Goal: Task Accomplishment & Management: Manage account settings

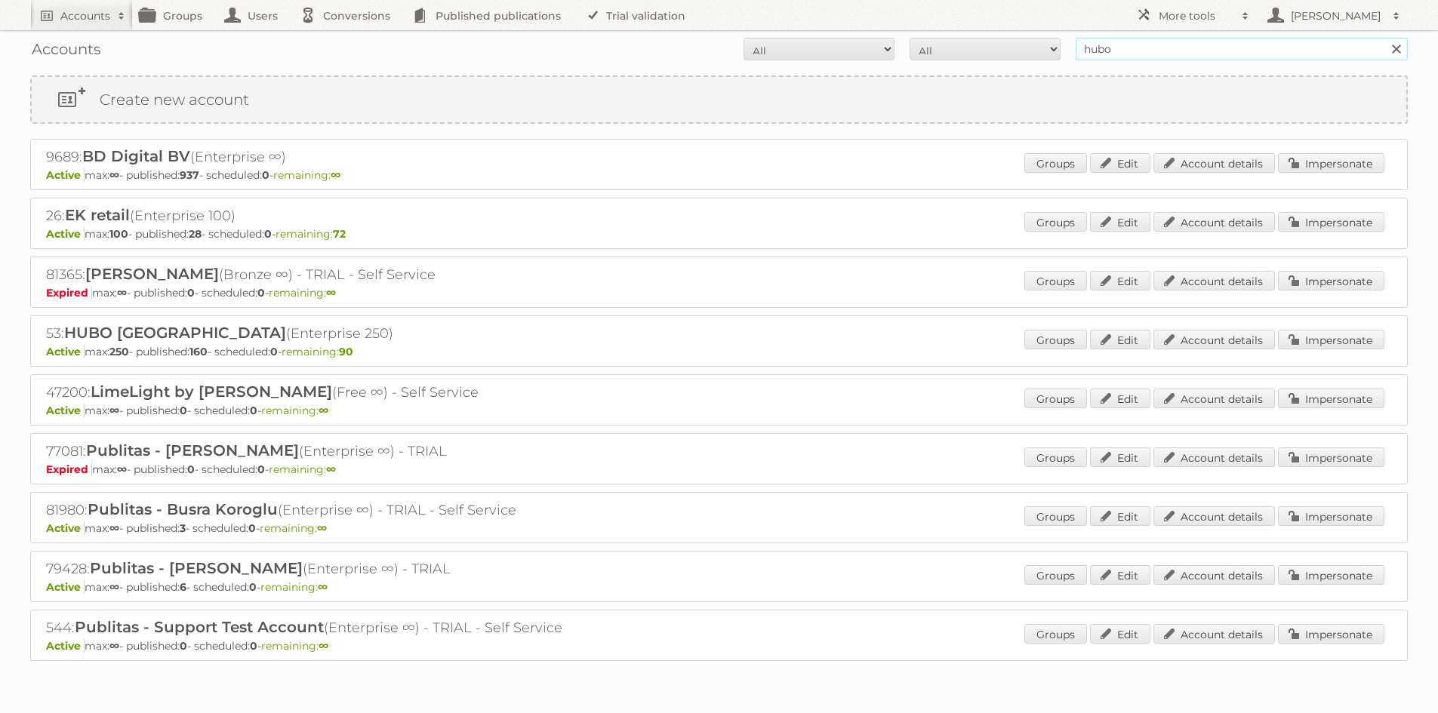
click at [1112, 54] on input "hubo" at bounding box center [1241, 49] width 332 height 23
click at [100, 13] on h2 "Accounts" at bounding box center [85, 15] width 50 height 15
type input"] "kruidvat"
click at [348, 38] on input "Search" at bounding box center [359, 49] width 23 height 23
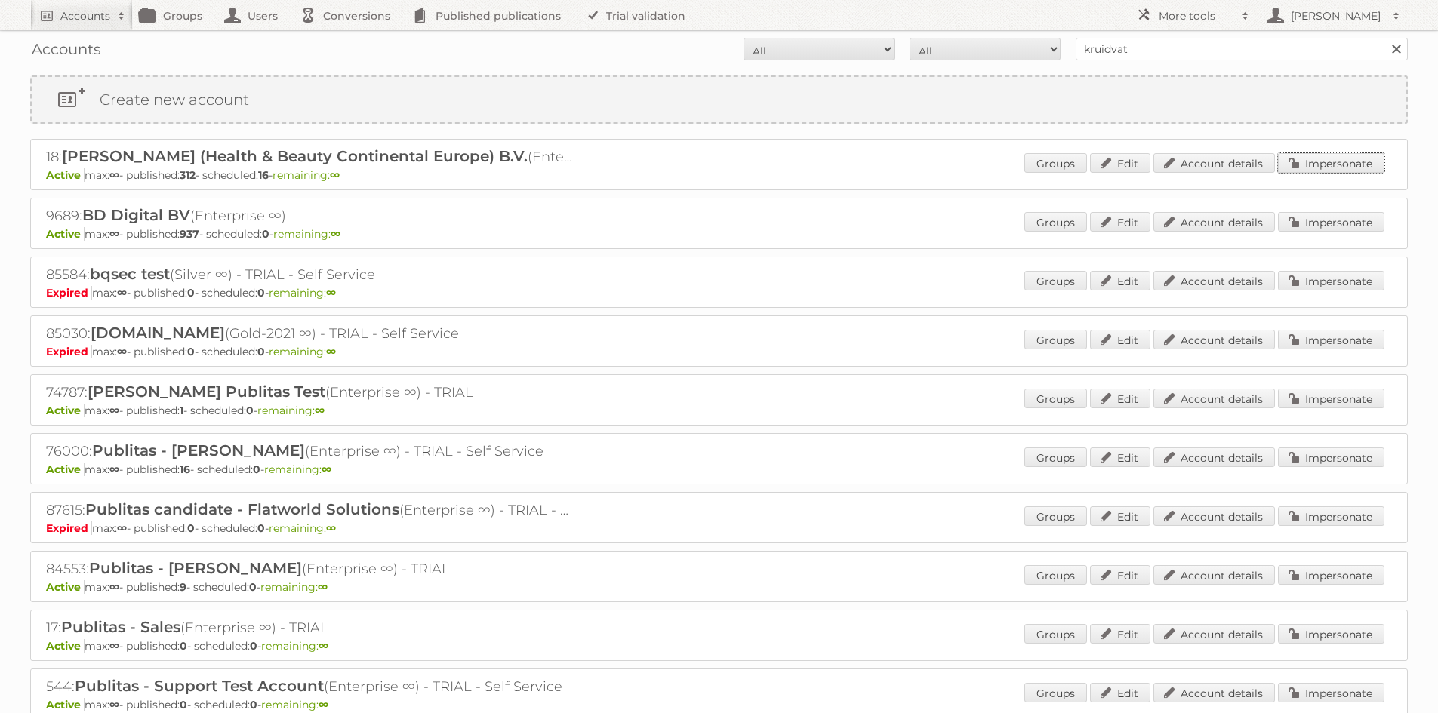
click at [1321, 158] on link "Impersonate" at bounding box center [1331, 163] width 106 height 20
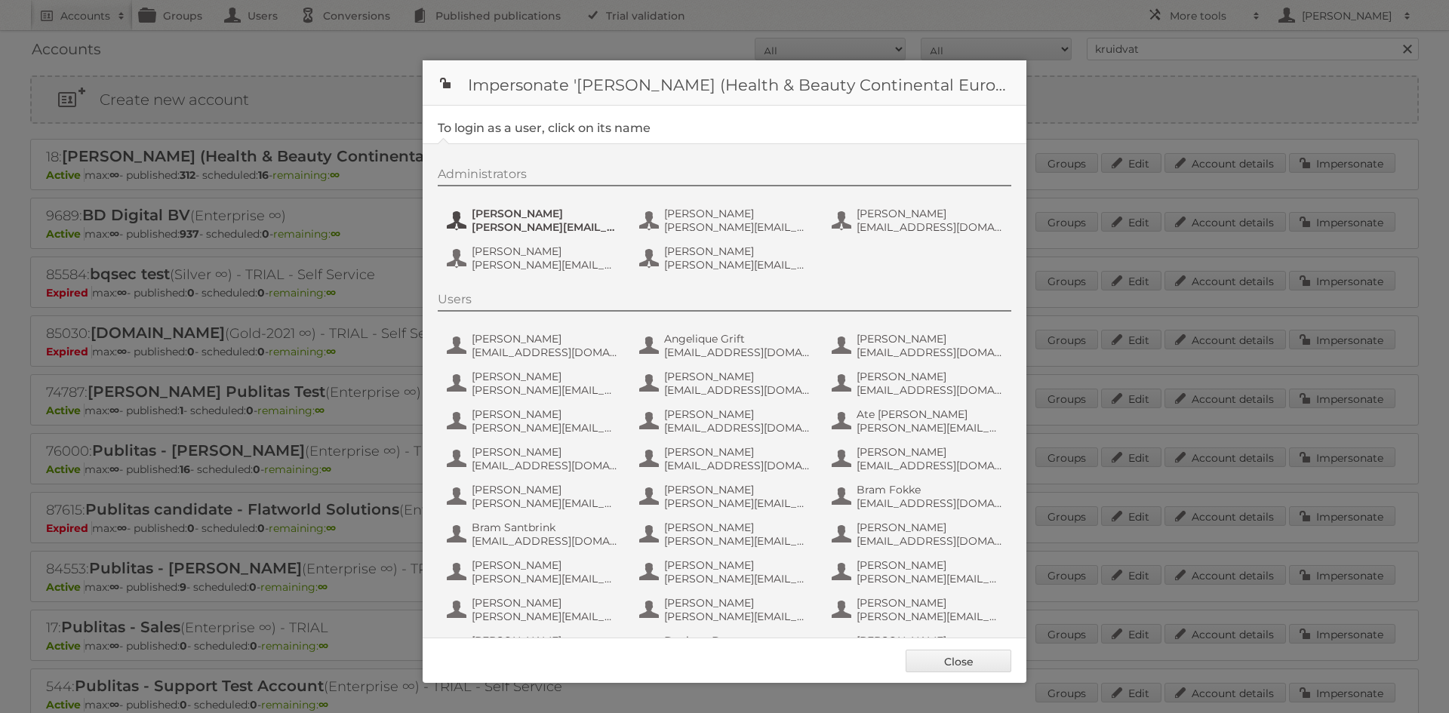
click at [495, 219] on span "Etienne Nauta" at bounding box center [545, 214] width 146 height 14
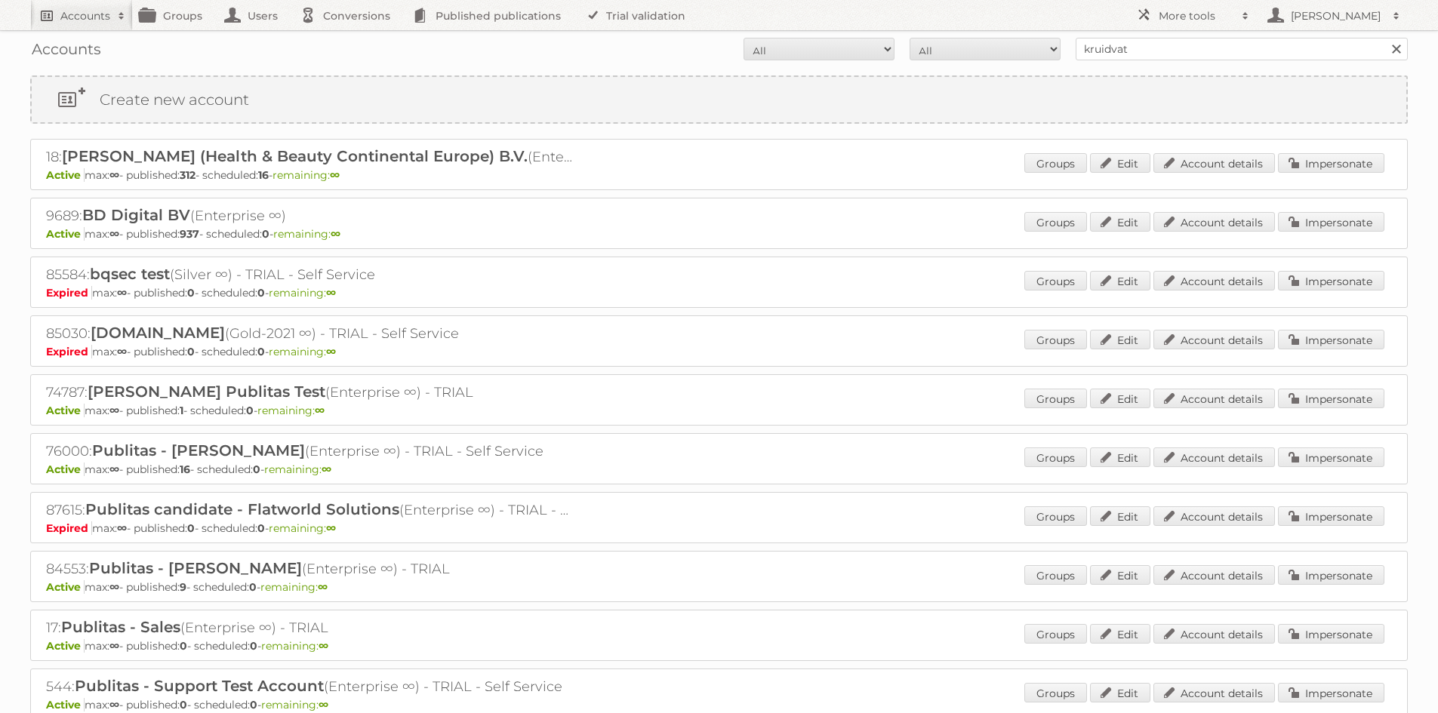
click at [77, 21] on h2 "Accounts" at bounding box center [85, 15] width 50 height 15
click at [90, 52] on input"] "text" at bounding box center [204, 49] width 332 height 23
type input"] "albert heijn"
click at [348, 38] on input "Search" at bounding box center [359, 49] width 23 height 23
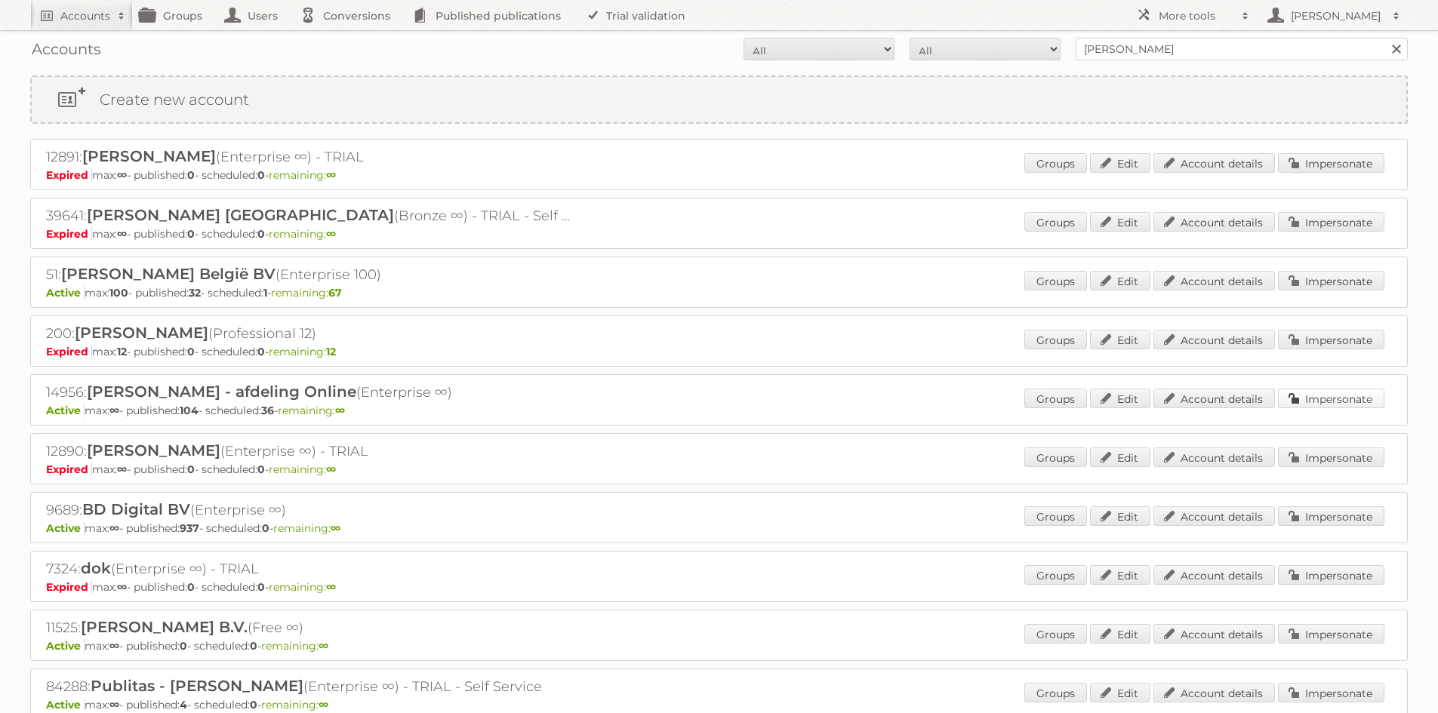
click at [1308, 398] on link "Impersonate" at bounding box center [1331, 399] width 106 height 20
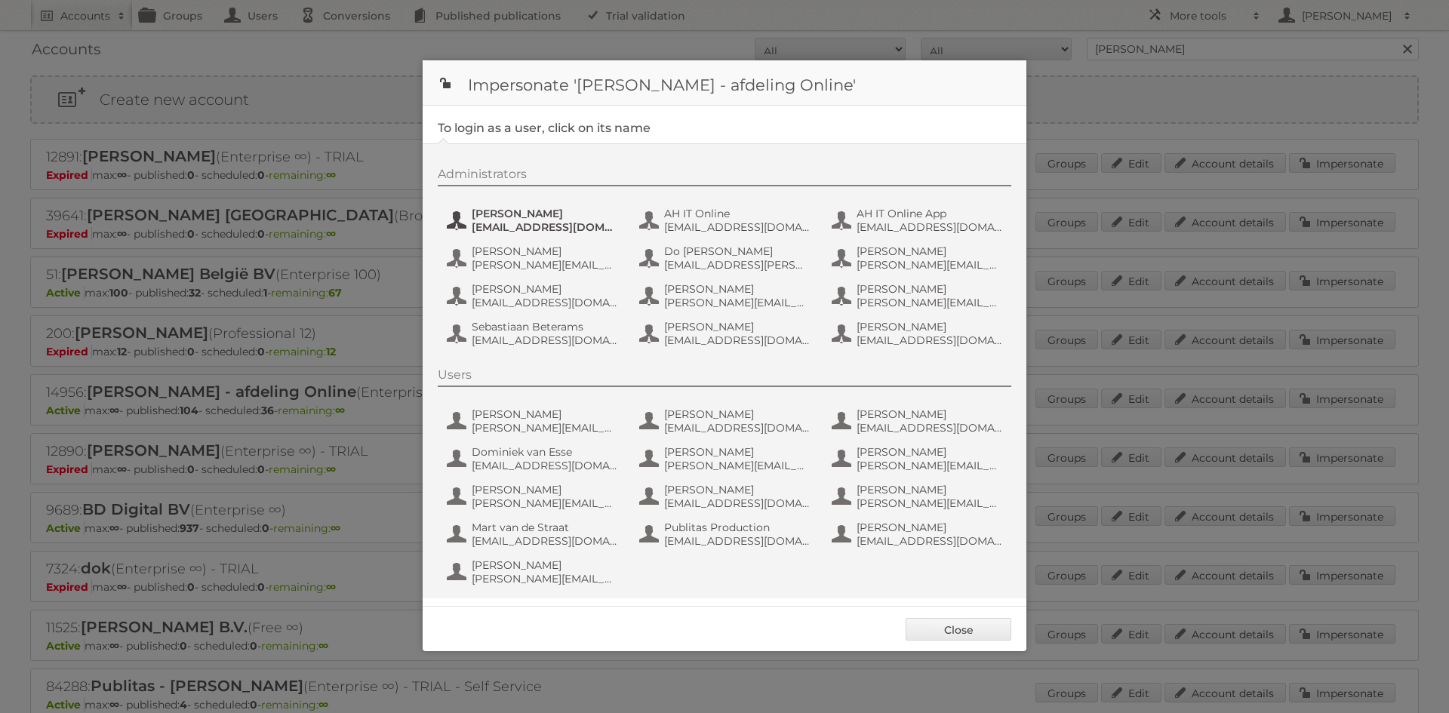
click at [540, 217] on span "Aditya Parab" at bounding box center [545, 214] width 146 height 14
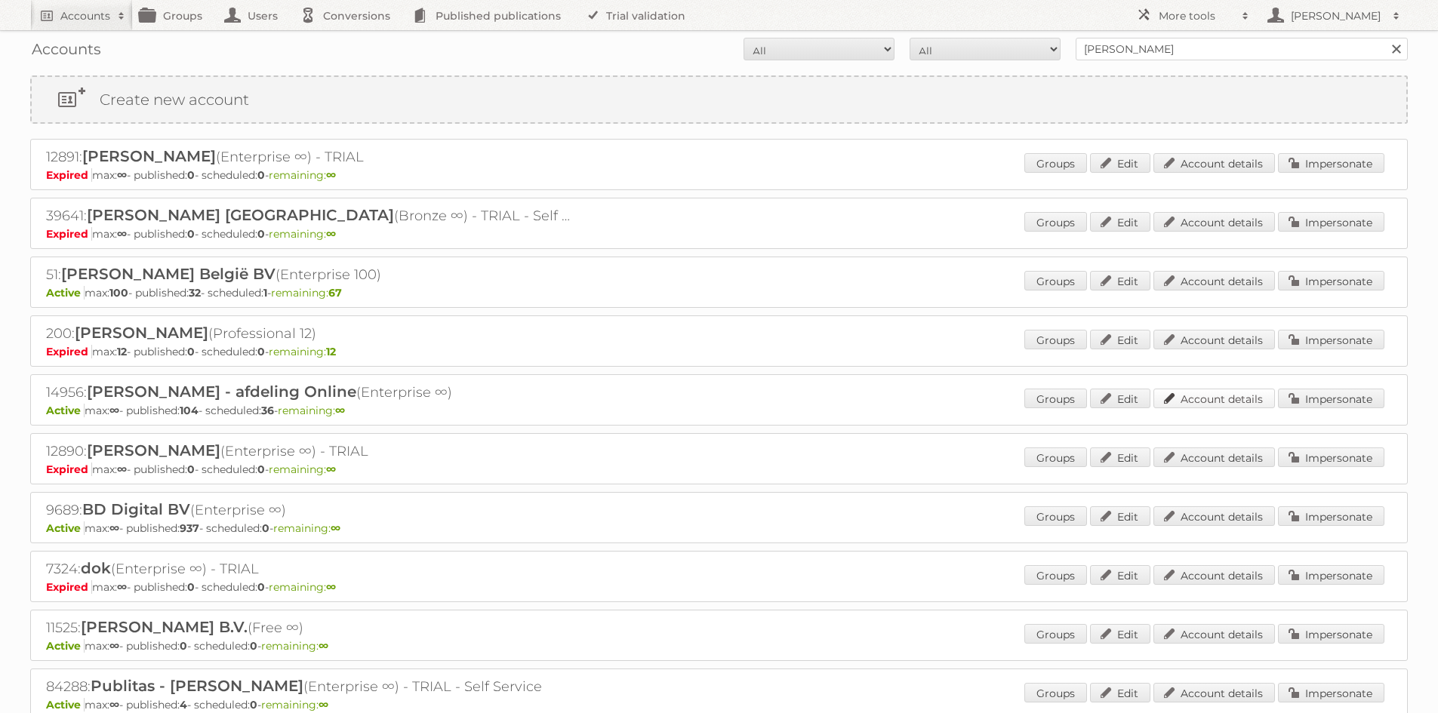
click at [1186, 402] on link "Account details" at bounding box center [1213, 399] width 121 height 20
